Goal: Navigation & Orientation: Understand site structure

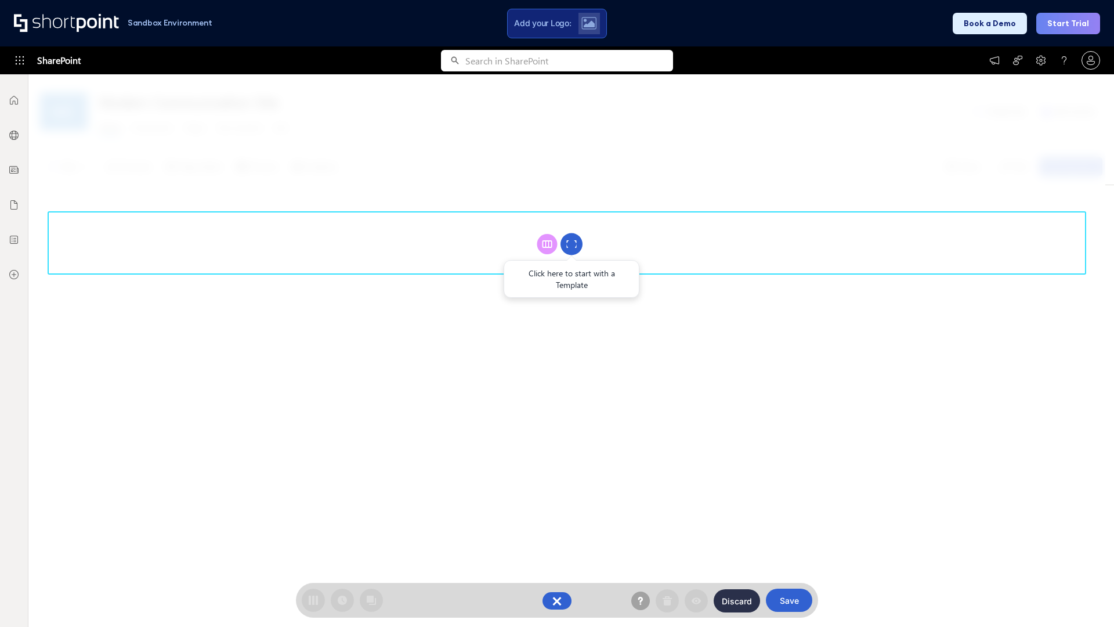
click at [571, 244] on circle at bounding box center [571, 244] width 22 height 22
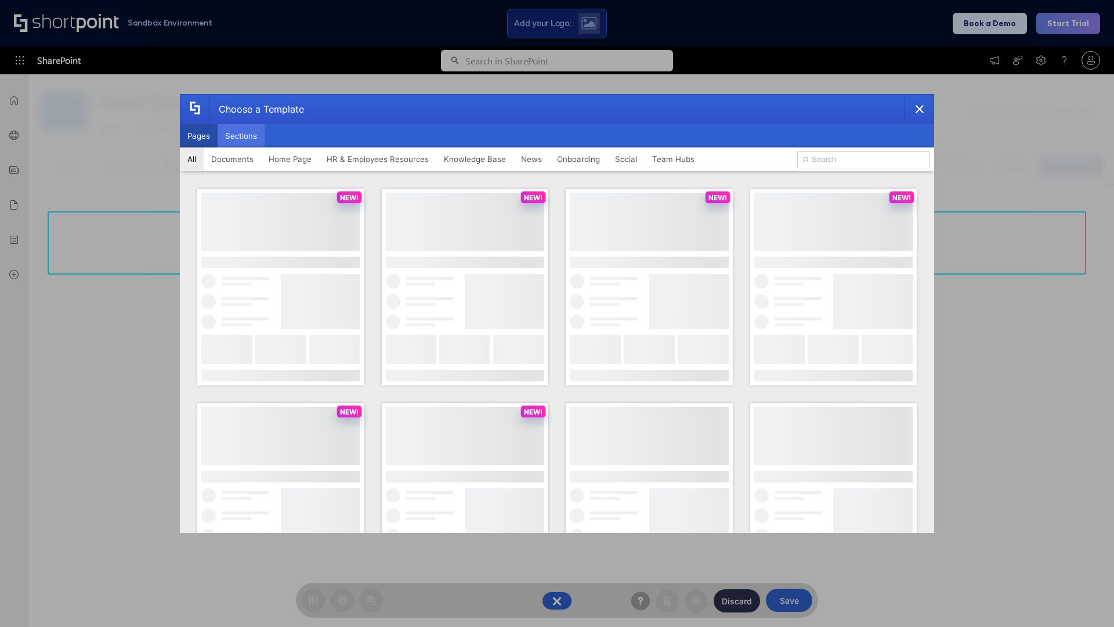
click at [241, 136] on button "Sections" at bounding box center [241, 135] width 47 height 23
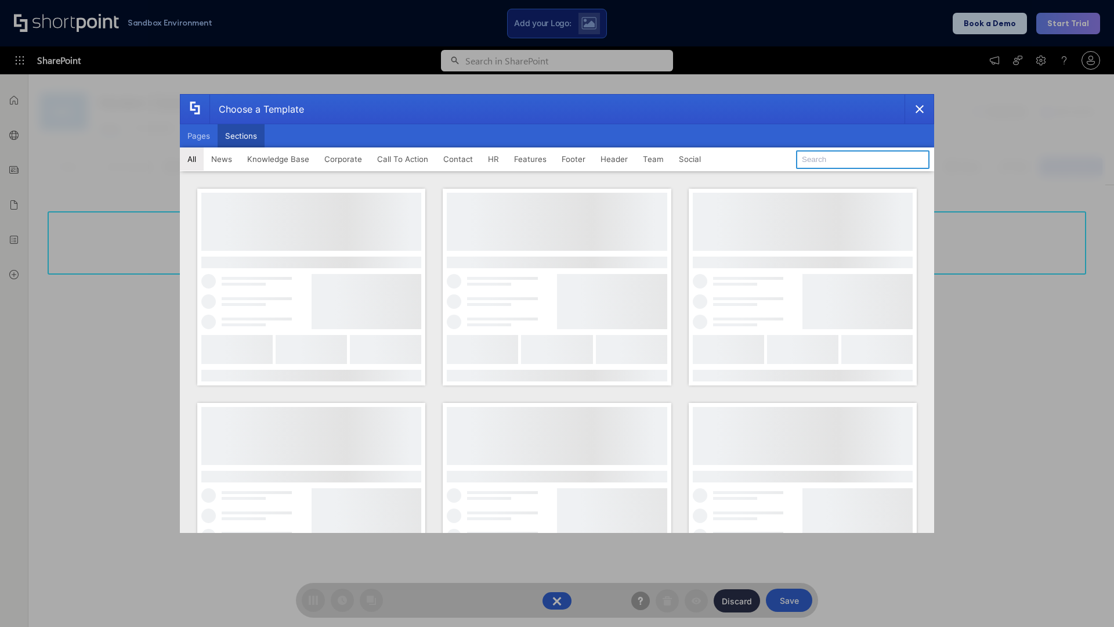
type input "Header 2"
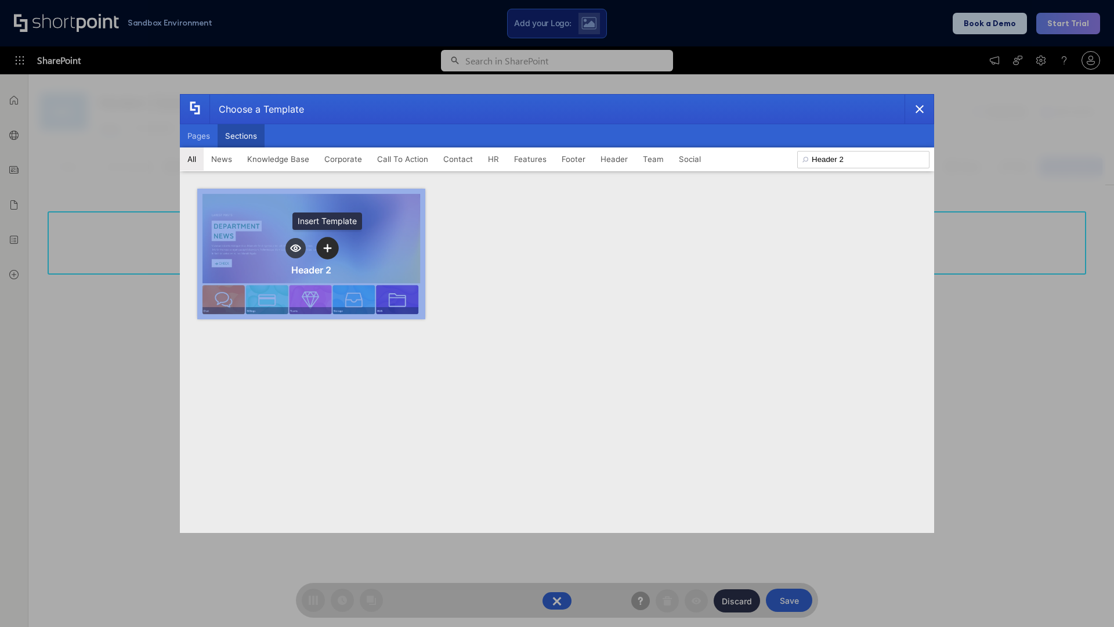
click at [327, 248] on icon "template selector" at bounding box center [327, 248] width 8 height 8
